Goal: Information Seeking & Learning: Learn about a topic

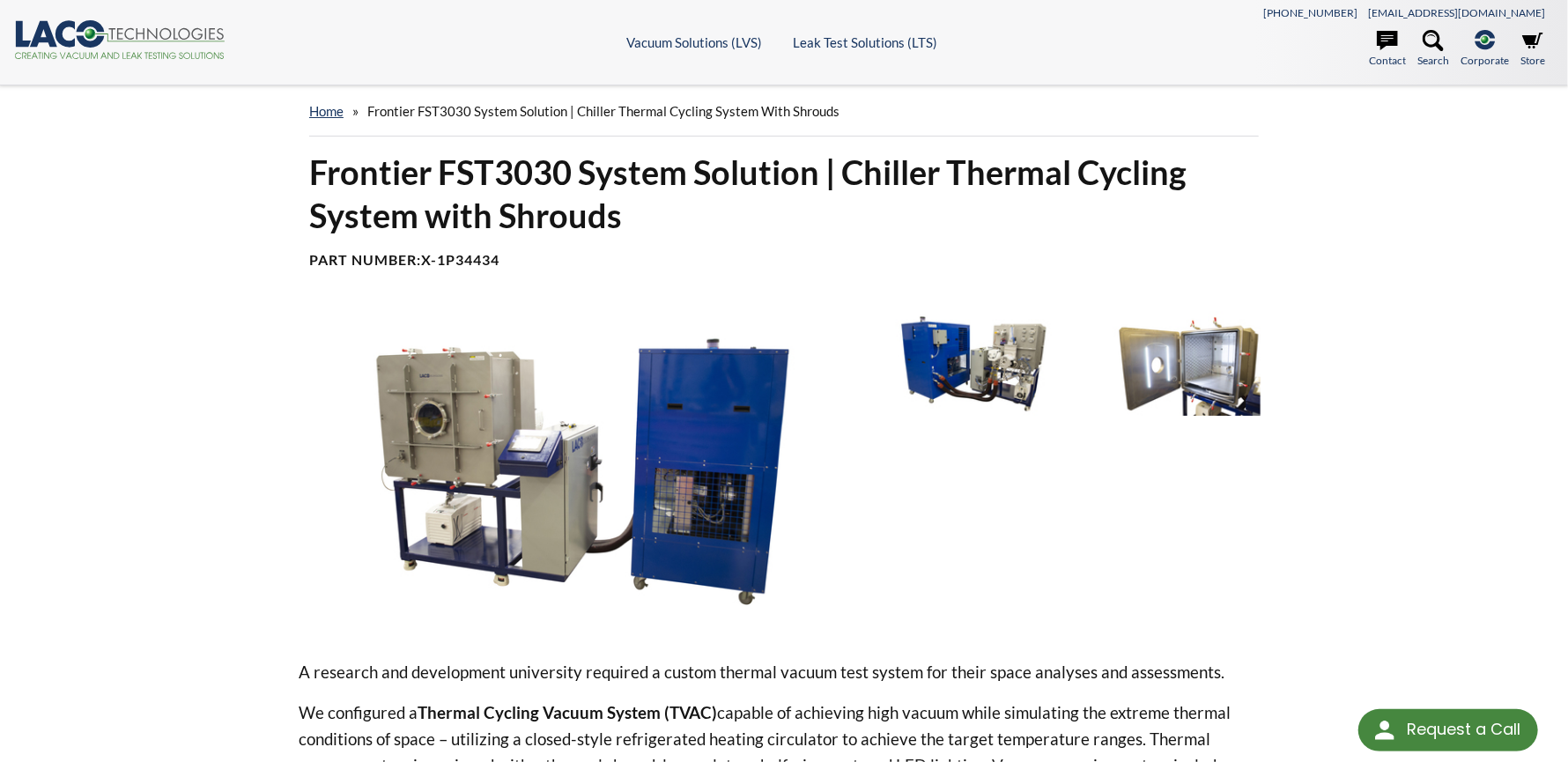
click at [1009, 367] on img at bounding box center [973, 364] width 185 height 104
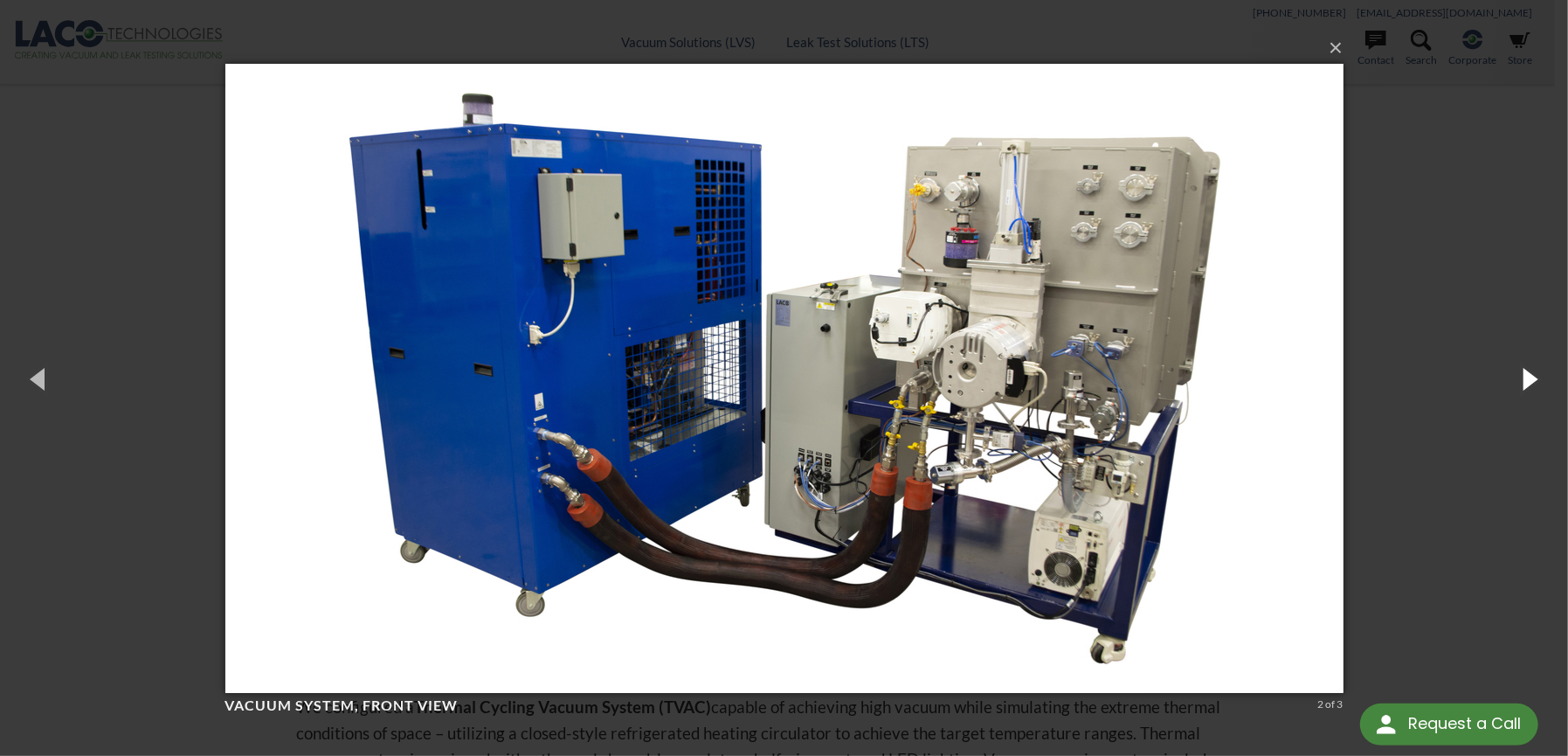
click at [1528, 378] on button "button" at bounding box center [1529, 378] width 78 height 96
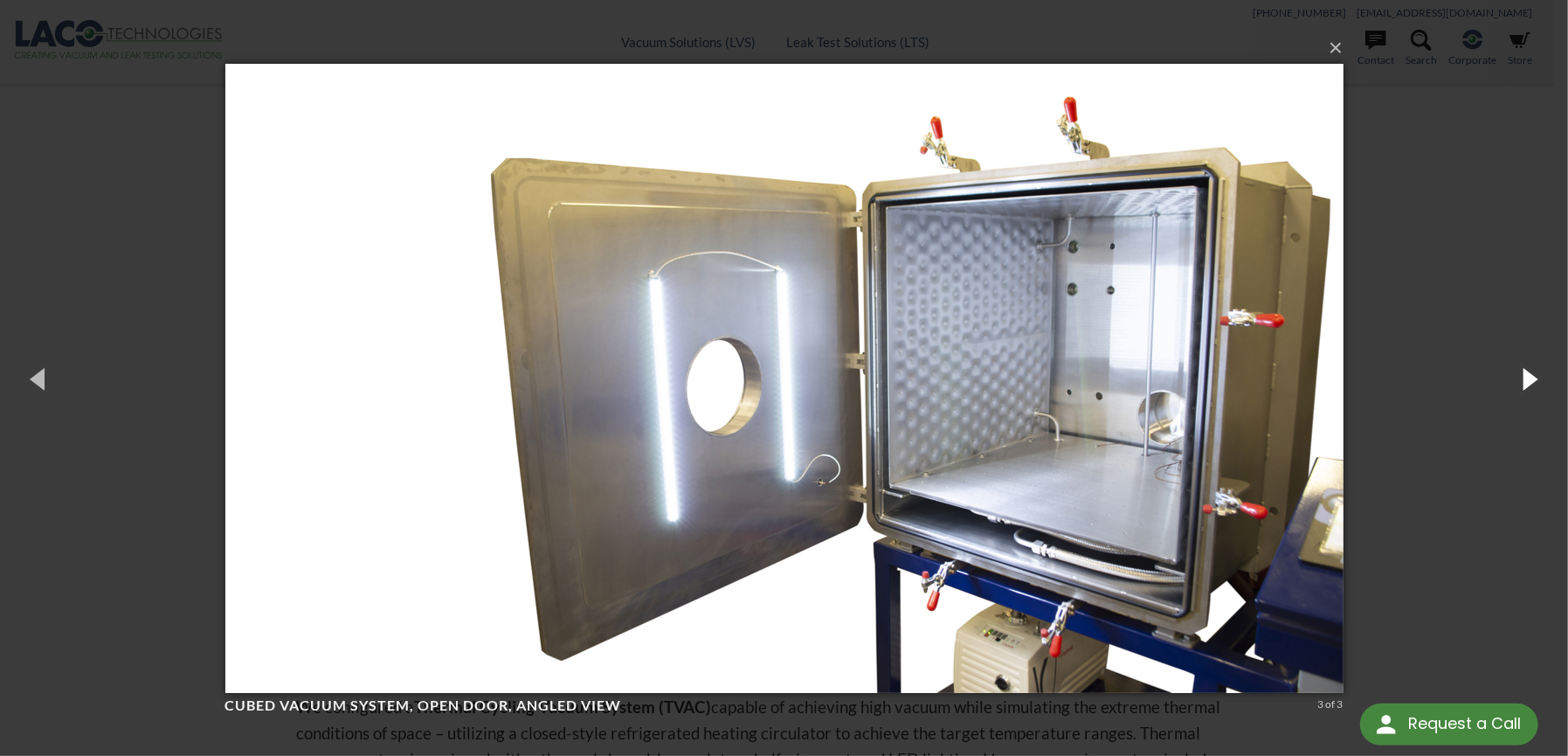
click at [1528, 379] on button "button" at bounding box center [1529, 378] width 78 height 96
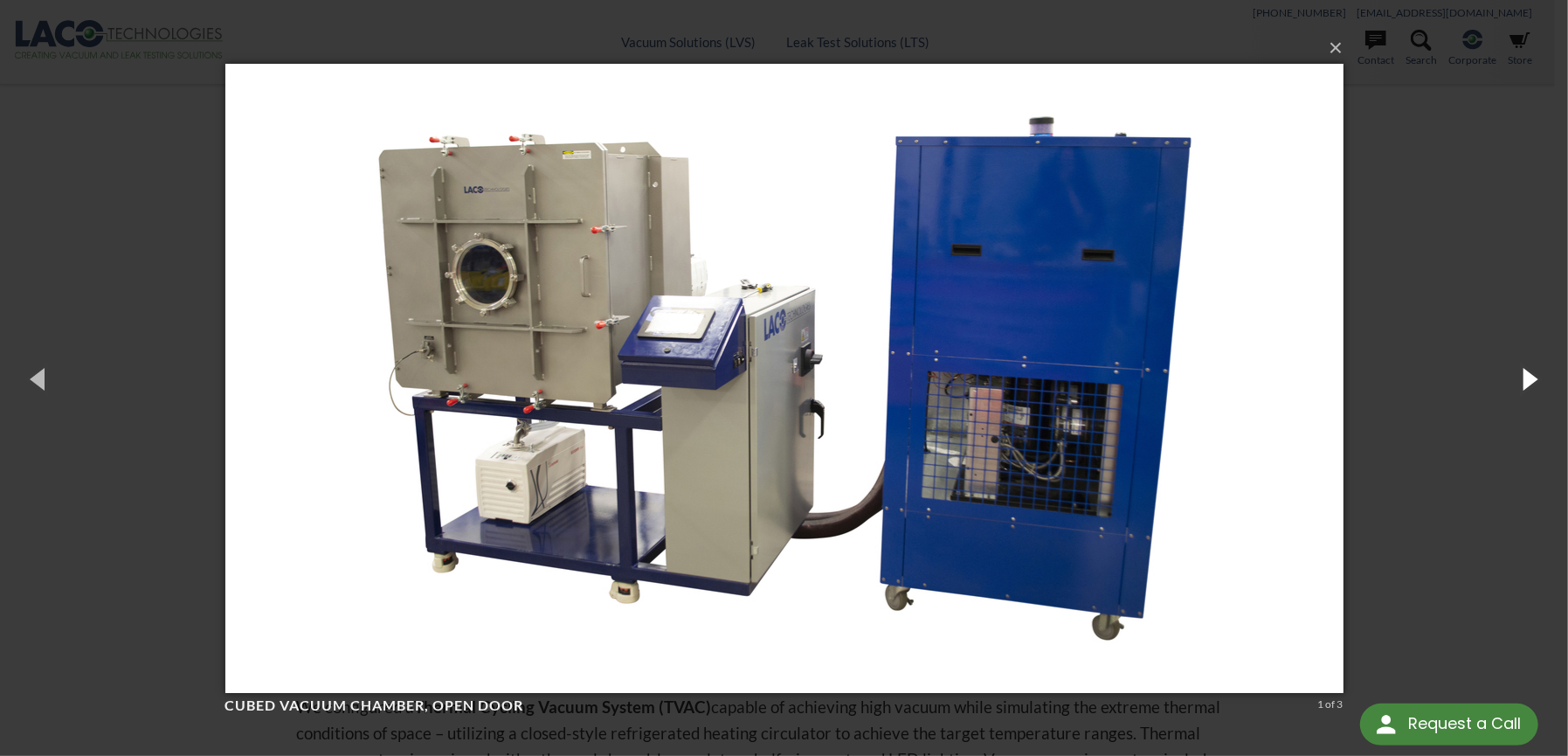
click at [1528, 379] on button "button" at bounding box center [1529, 378] width 78 height 96
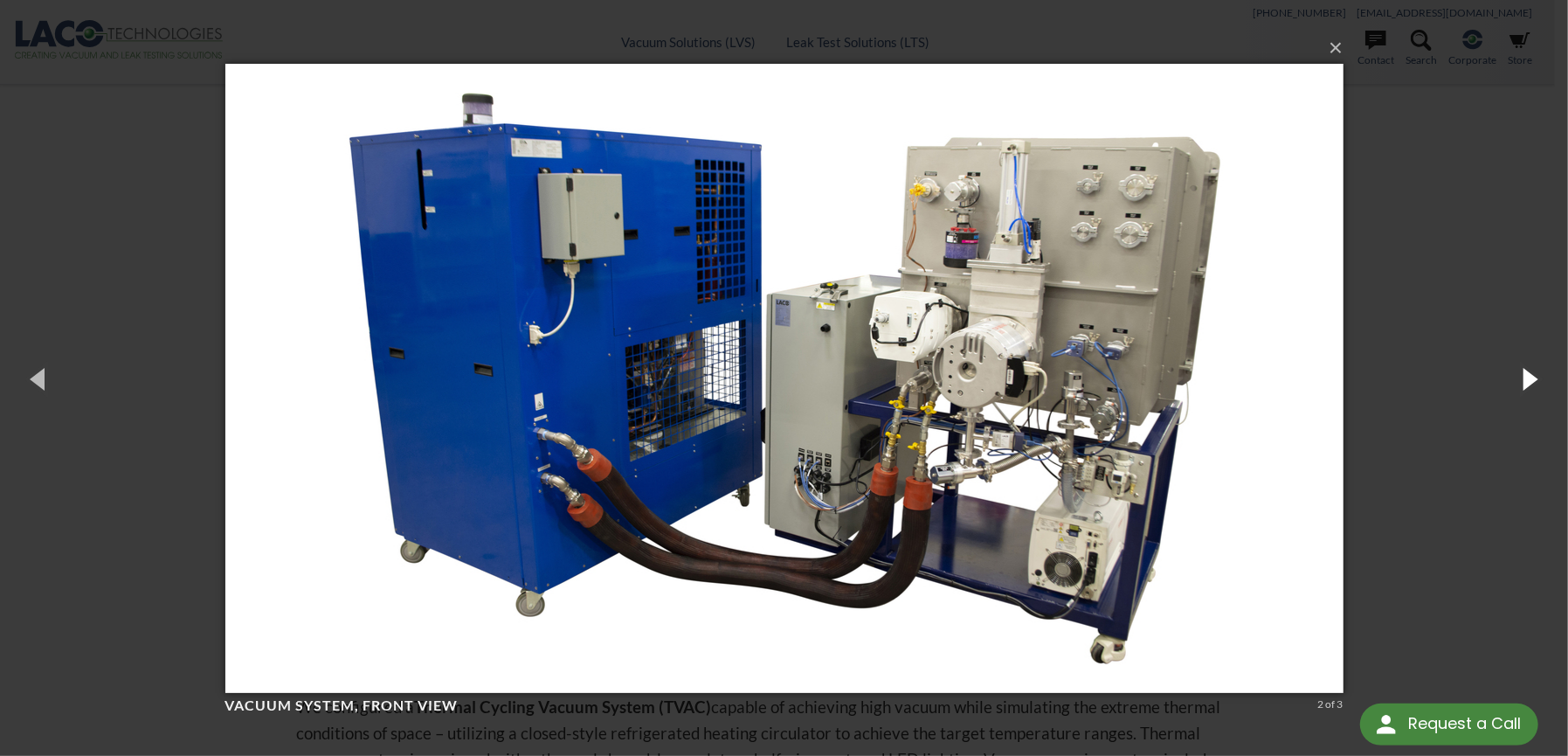
click at [1529, 379] on button "button" at bounding box center [1529, 378] width 78 height 96
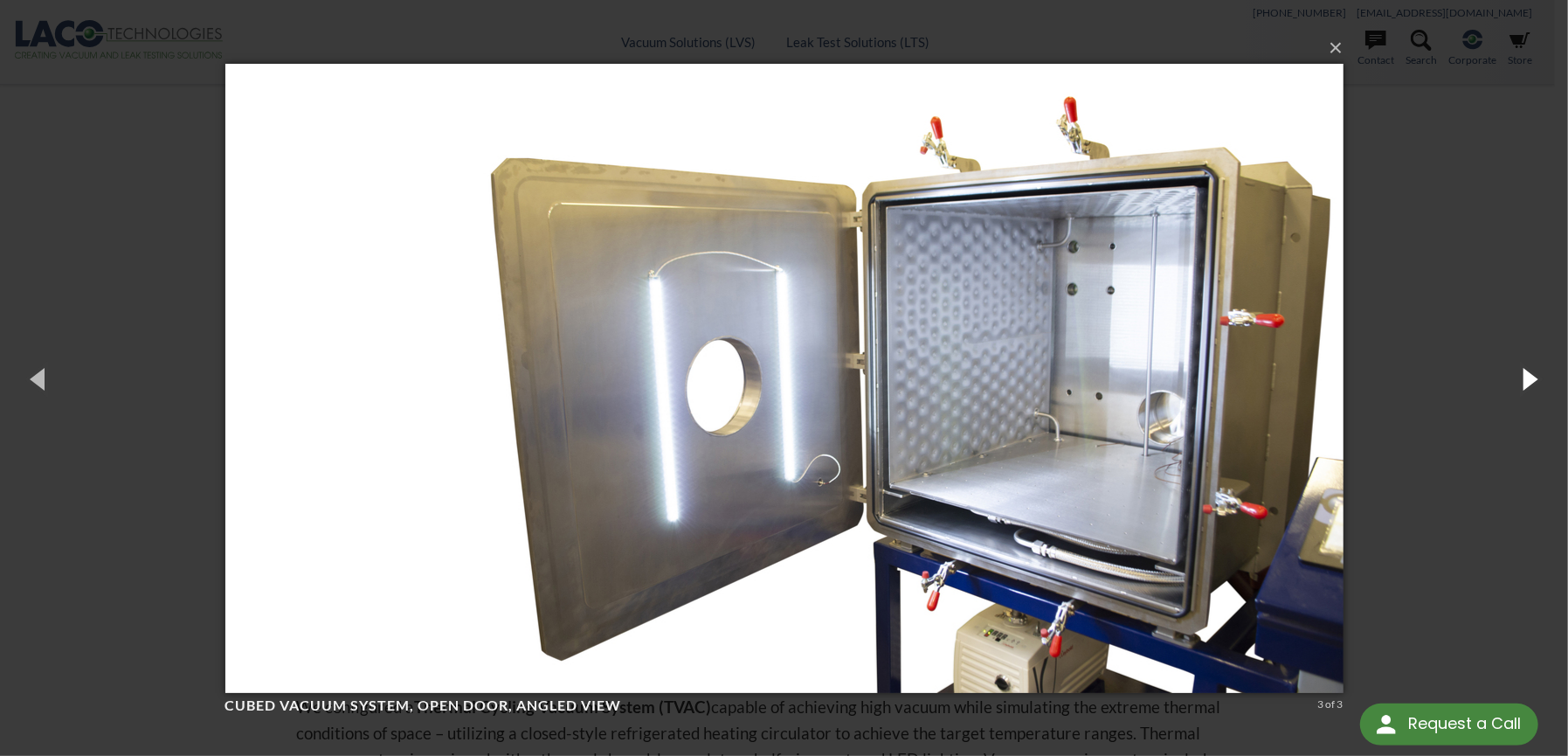
click at [1529, 379] on button "button" at bounding box center [1529, 378] width 78 height 96
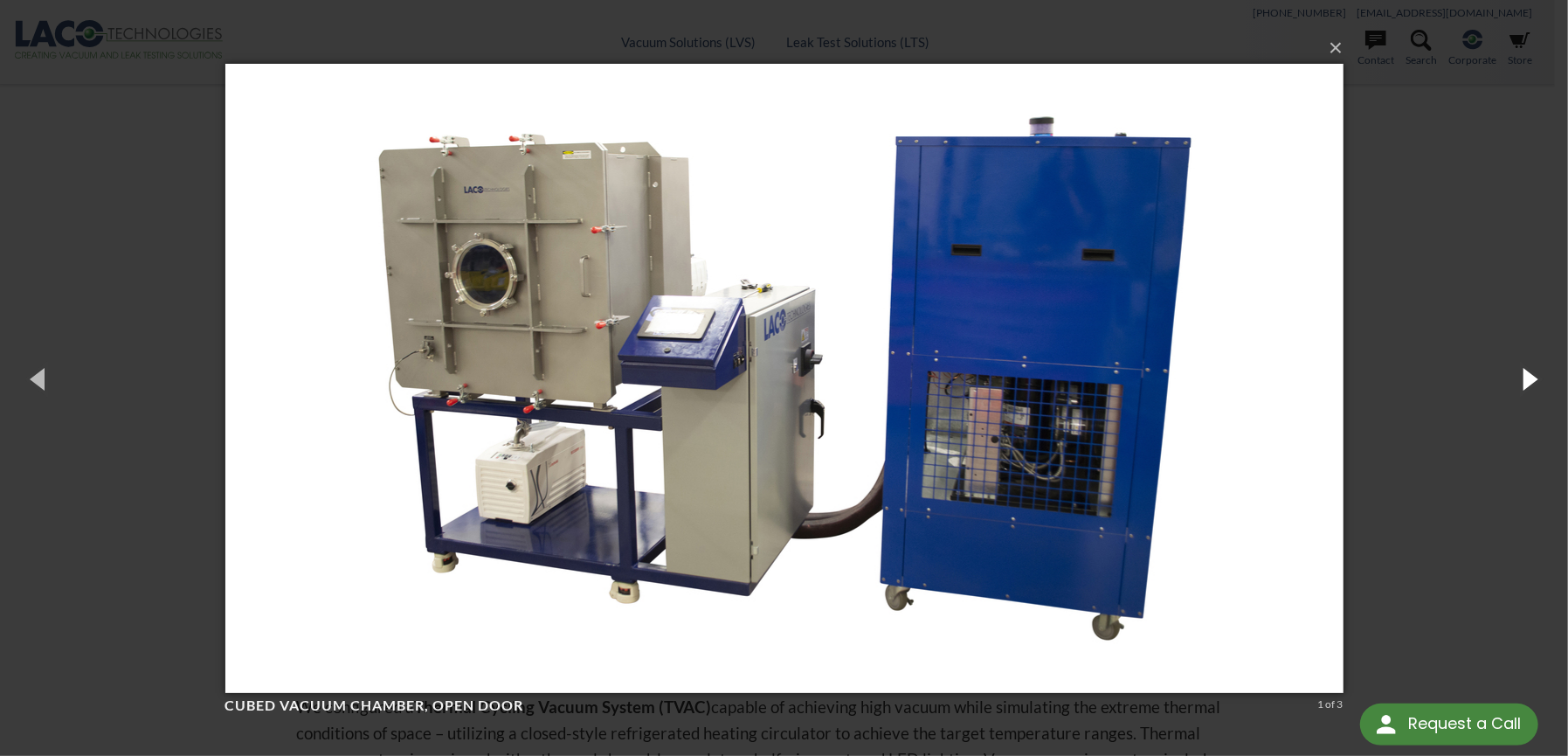
click at [1529, 379] on button "button" at bounding box center [1529, 378] width 78 height 96
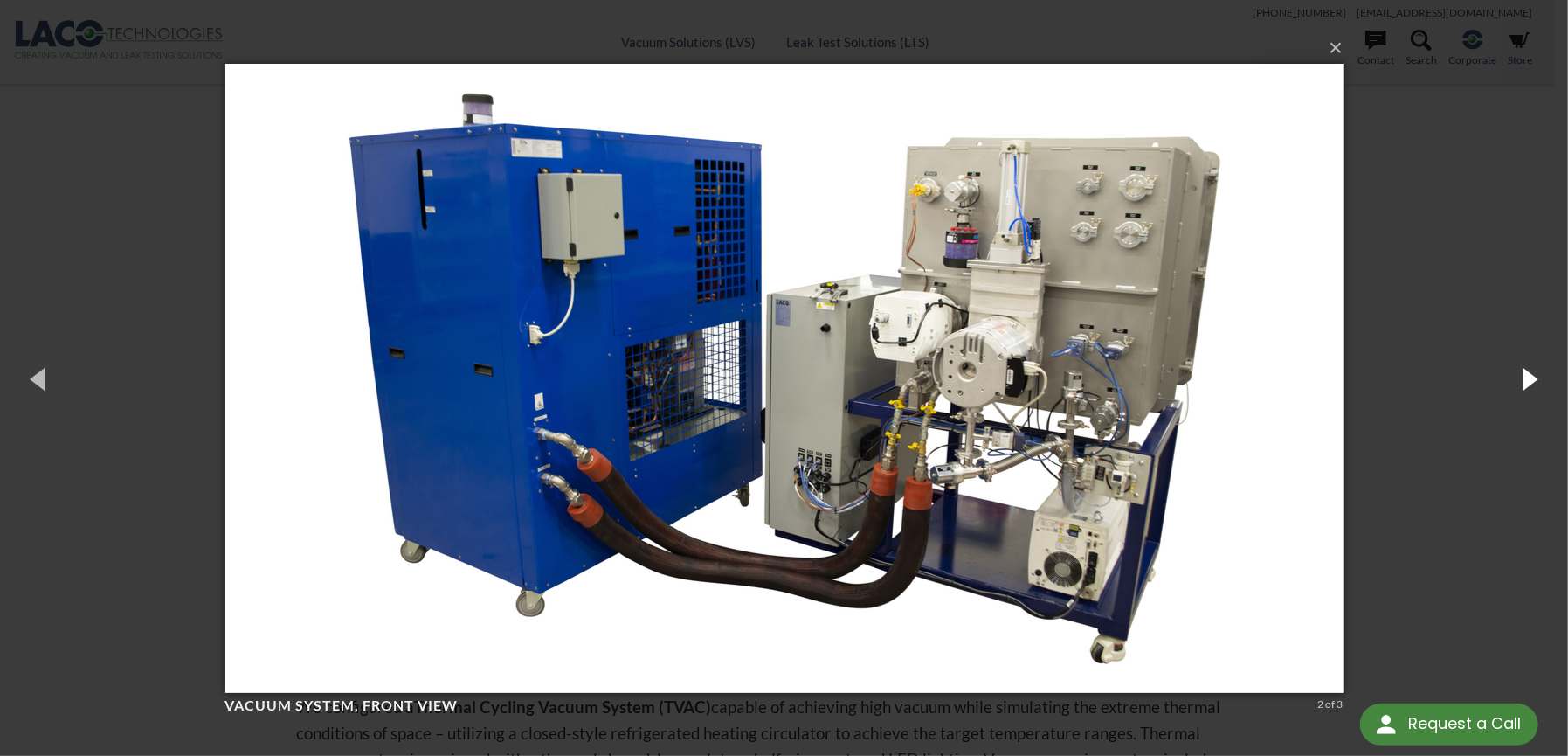
click at [1532, 379] on button "button" at bounding box center [1529, 378] width 78 height 96
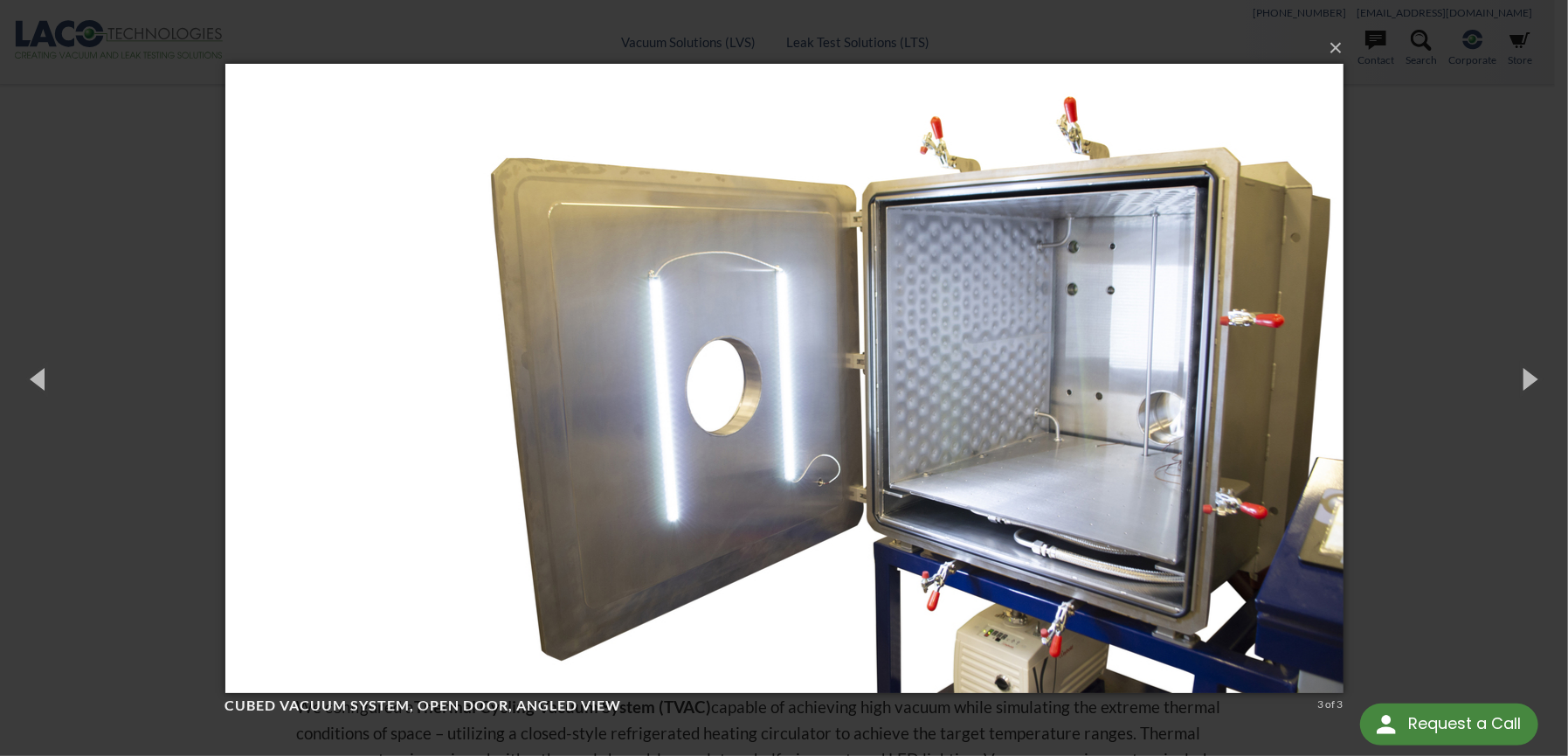
drag, startPoint x: 748, startPoint y: 319, endPoint x: 779, endPoint y: 293, distance: 40.5
click at [1345, 50] on button "×" at bounding box center [789, 47] width 1119 height 38
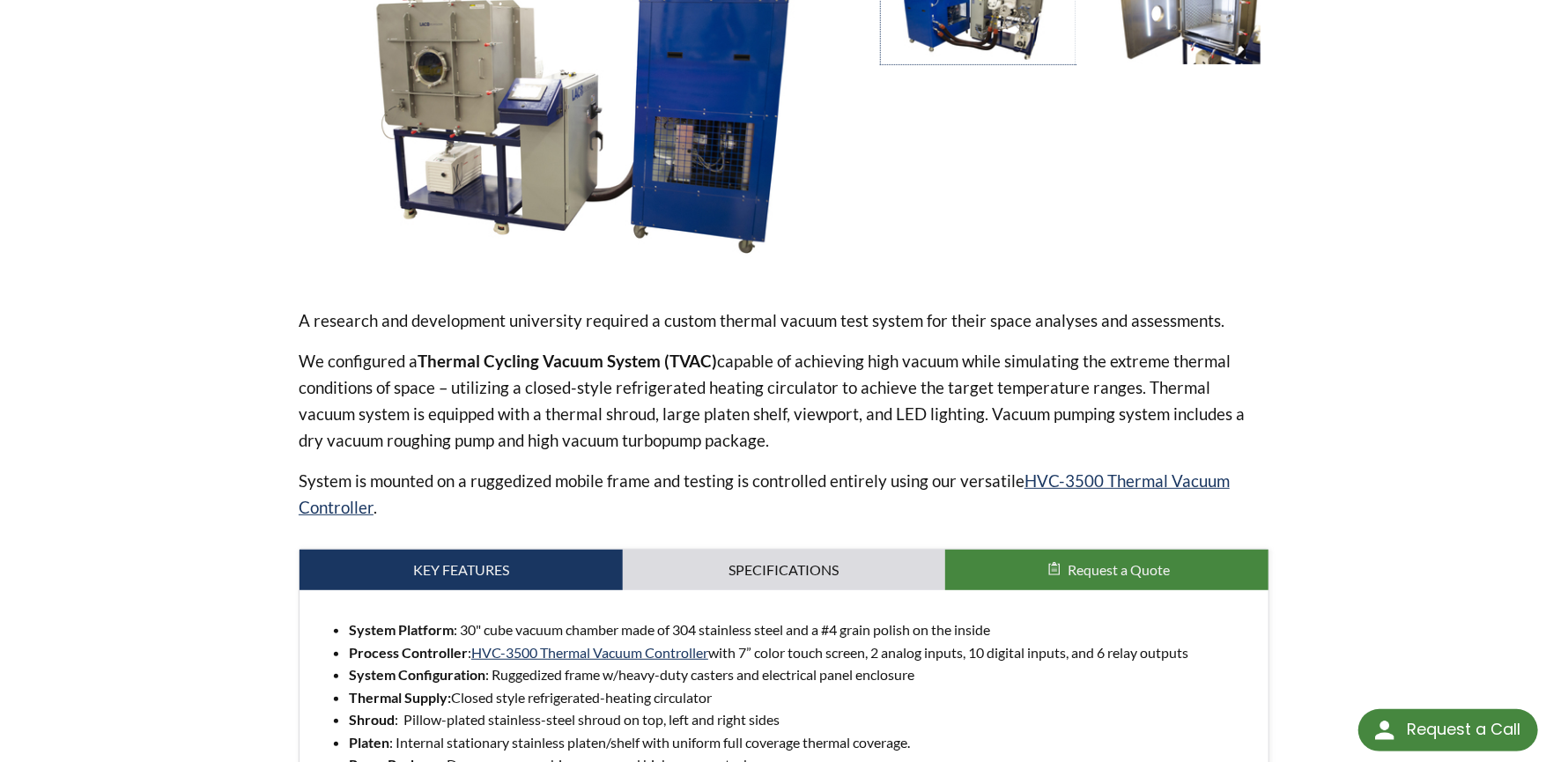
scroll to position [440, 0]
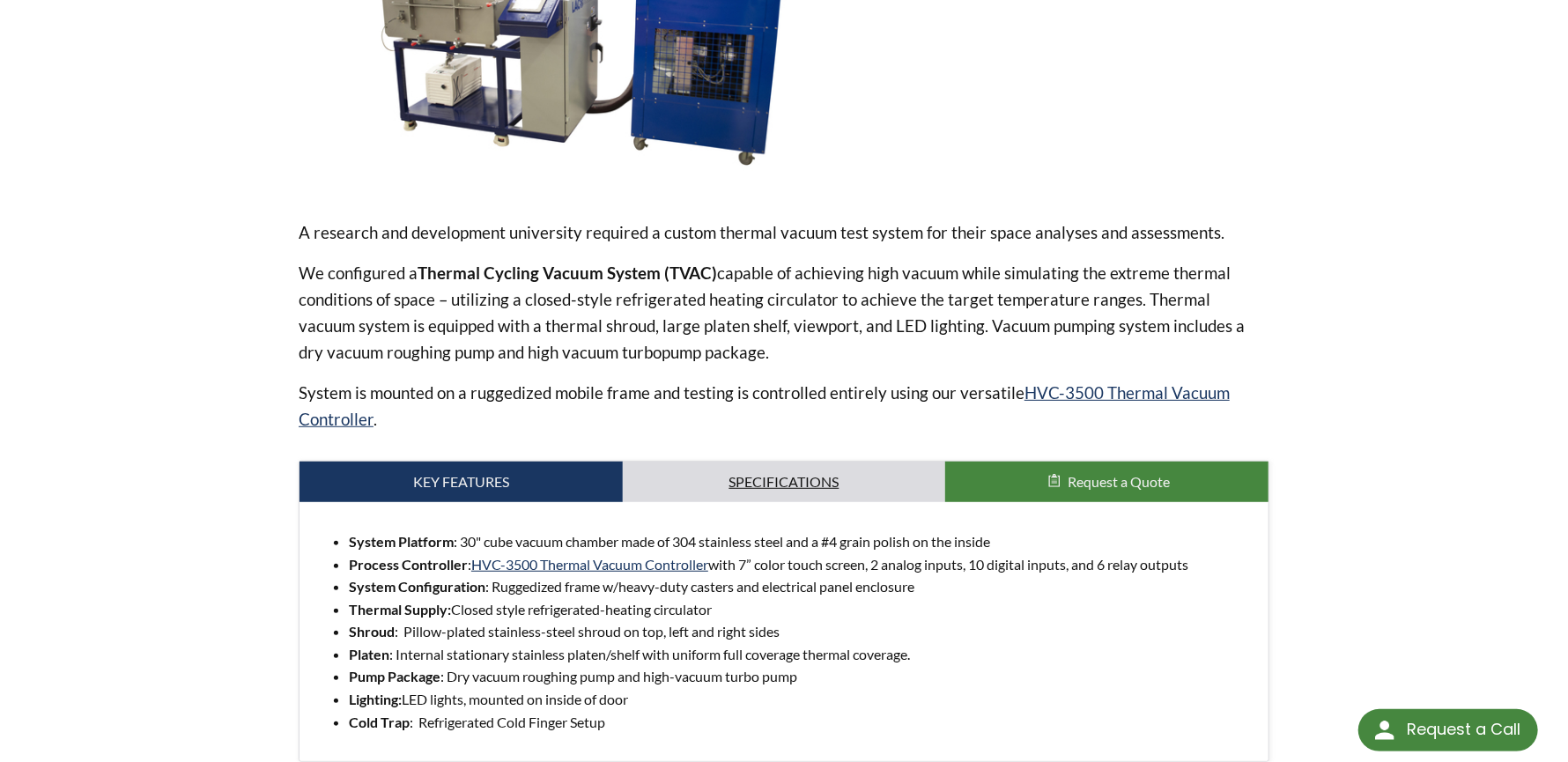
click at [797, 485] on link "Specifications" at bounding box center [784, 481] width 323 height 40
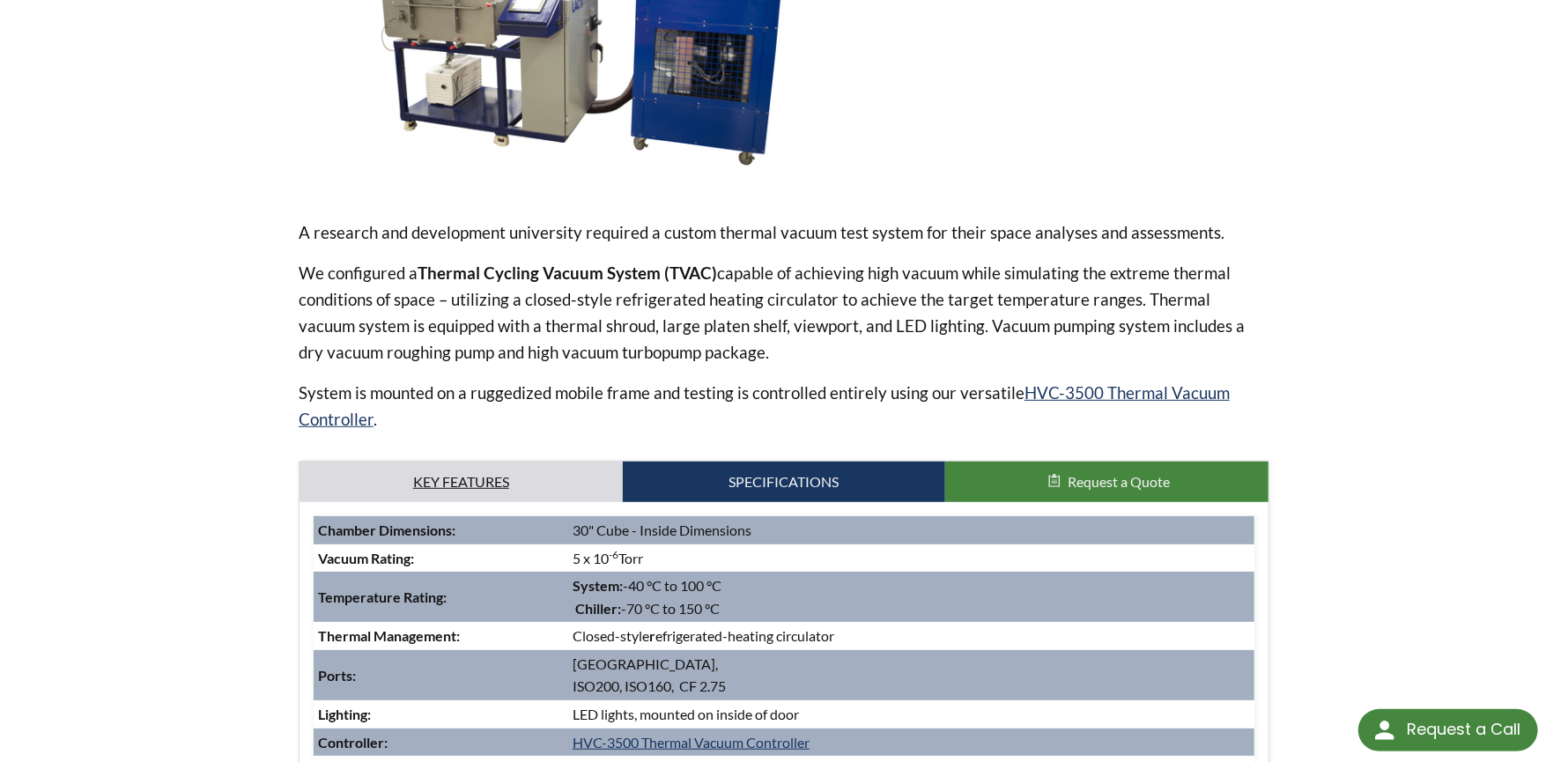
click at [467, 481] on link "Key Features" at bounding box center [461, 481] width 323 height 40
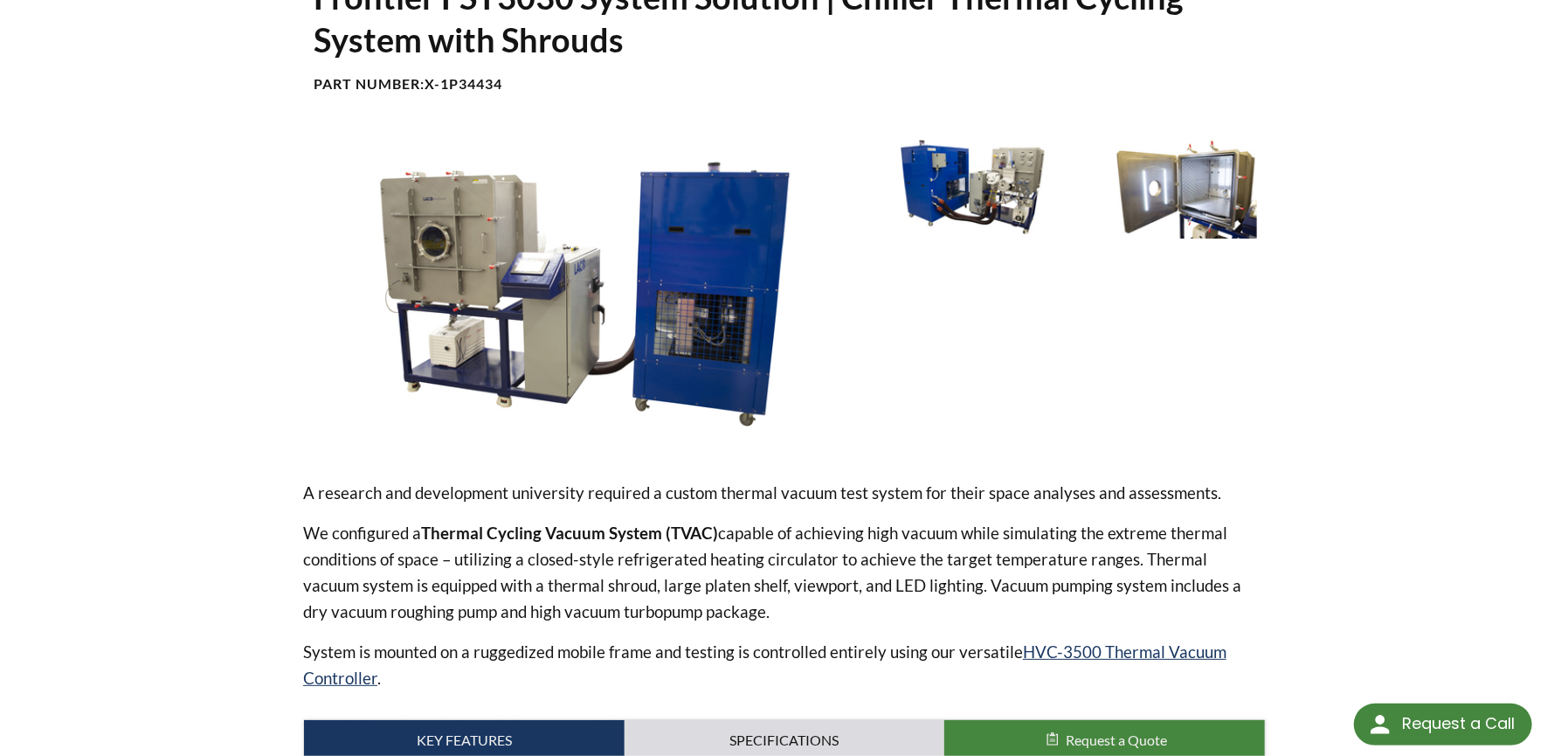
scroll to position [86, 0]
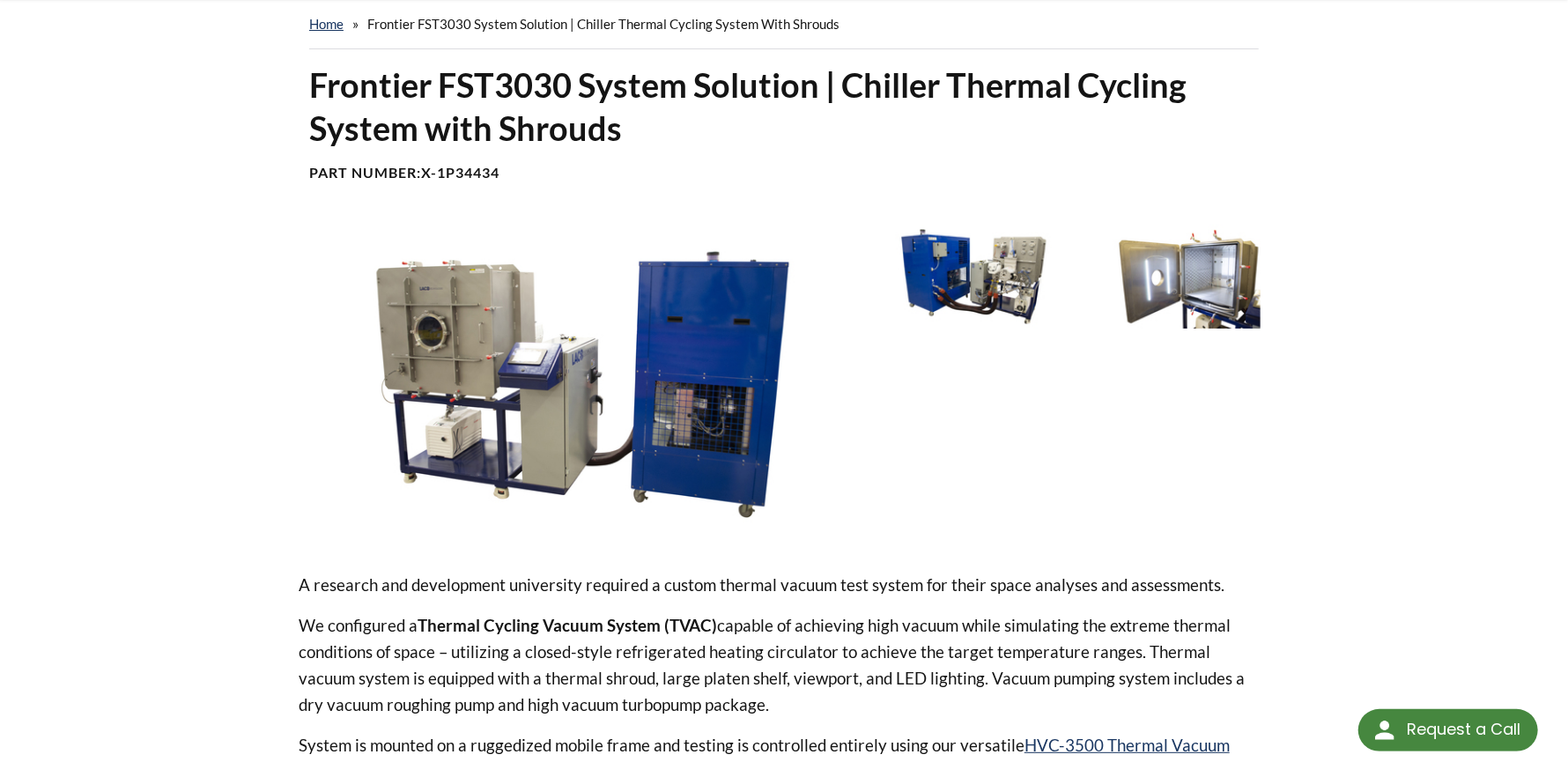
click at [926, 276] on img at bounding box center [973, 276] width 185 height 104
